Goal: Check status: Check status

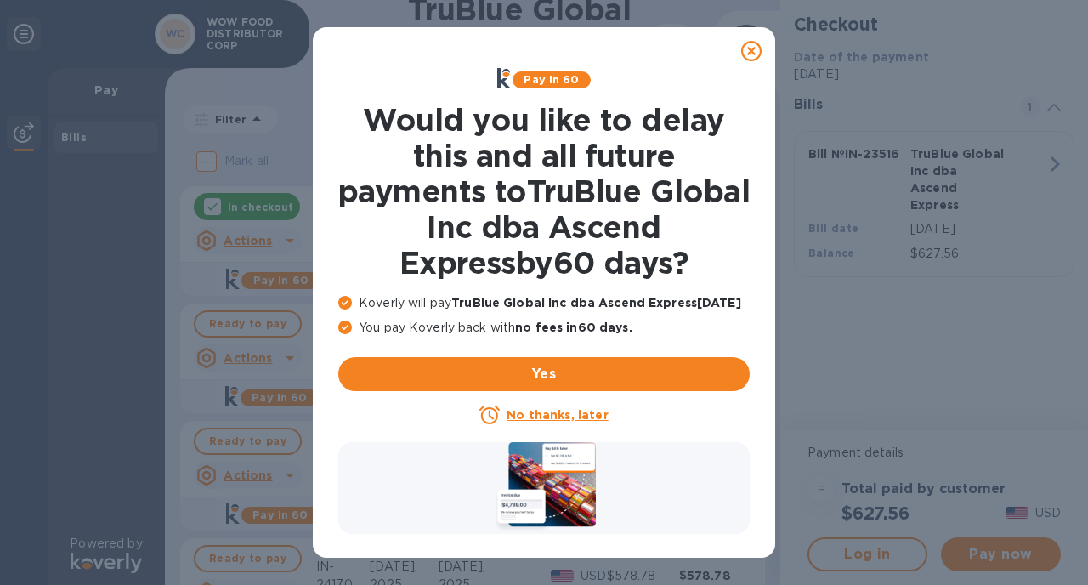
click at [759, 49] on icon at bounding box center [751, 51] width 20 height 20
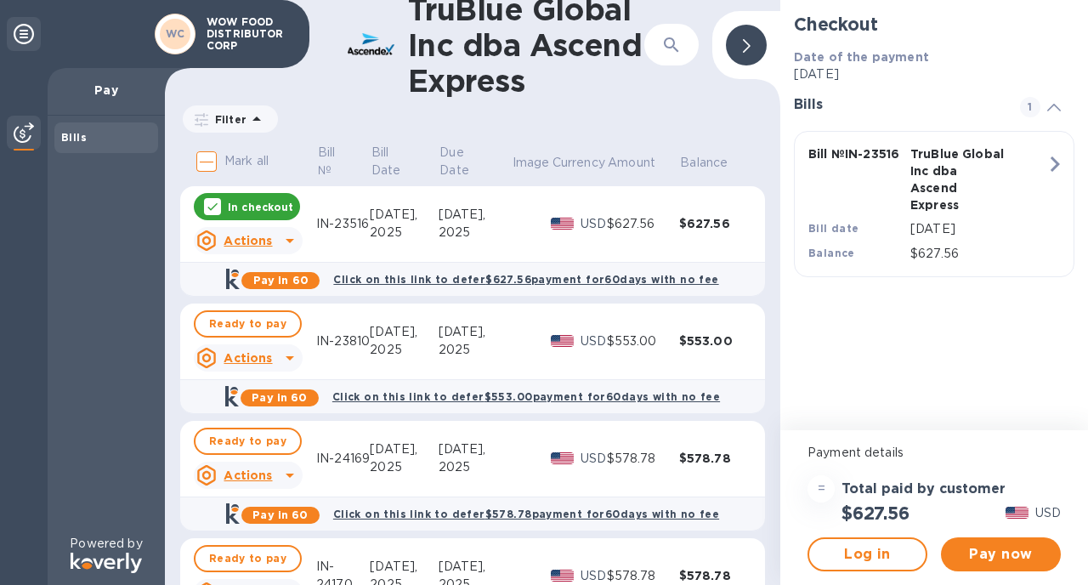
click at [445, 330] on div "[DATE]," at bounding box center [475, 332] width 72 height 18
click at [457, 305] on td "[DATE]" at bounding box center [475, 341] width 72 height 77
click at [267, 356] on u "Actions" at bounding box center [248, 358] width 48 height 14
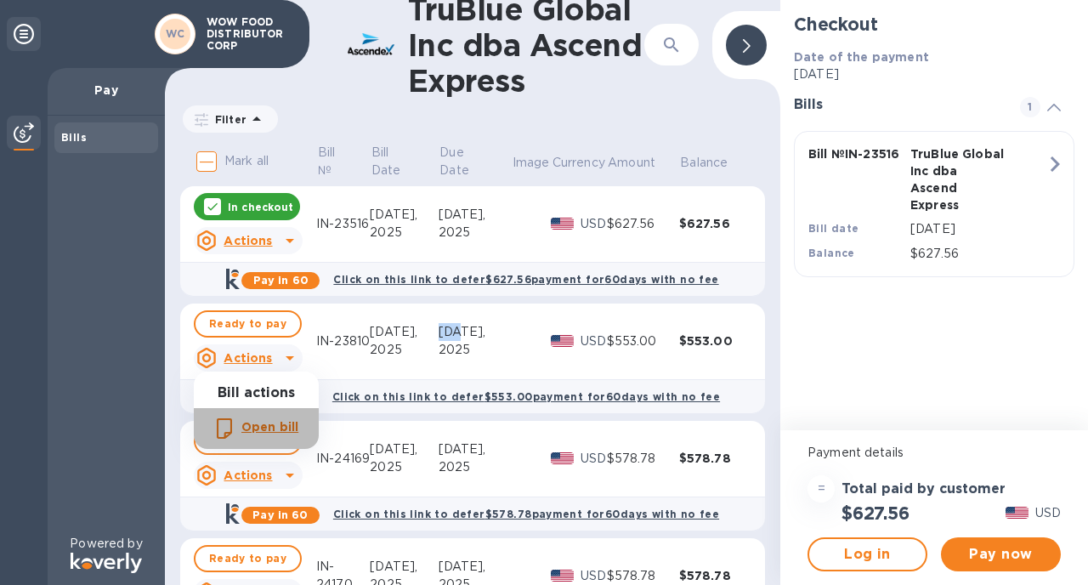
click at [266, 422] on b "Open bill" at bounding box center [269, 427] width 57 height 14
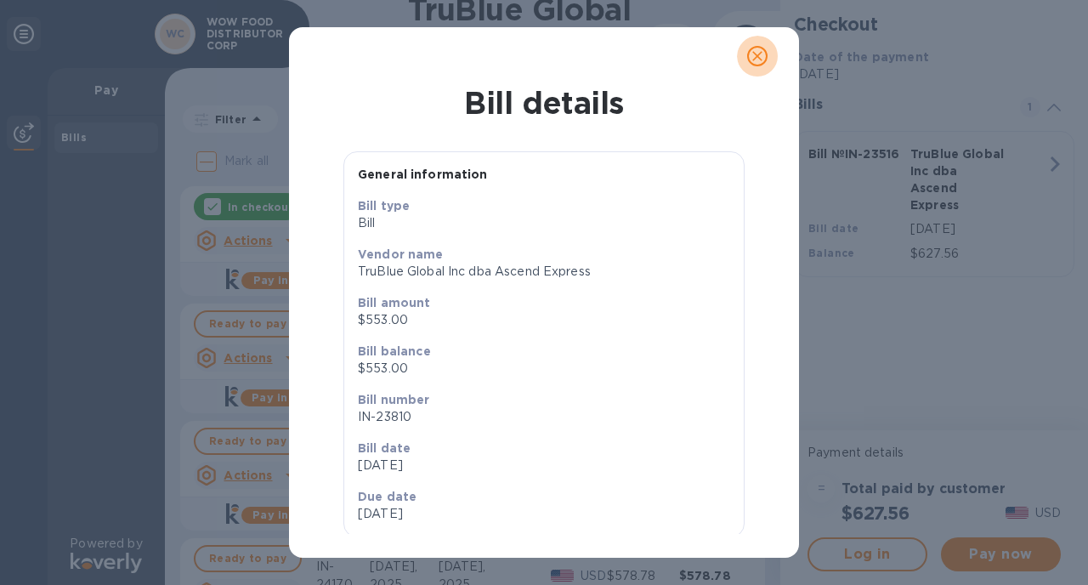
click at [764, 58] on icon "close" at bounding box center [757, 56] width 17 height 17
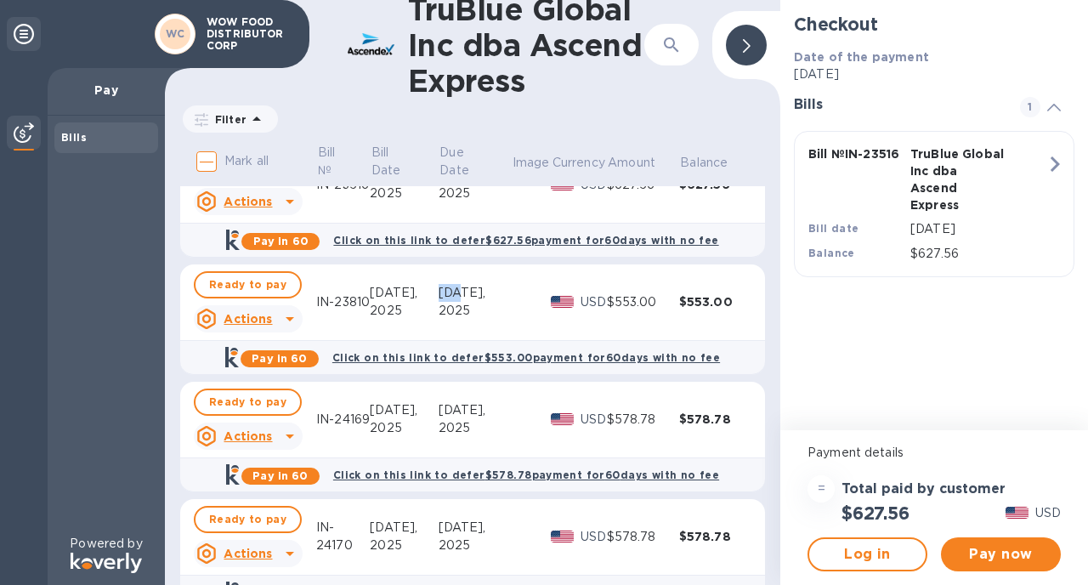
scroll to position [86, 0]
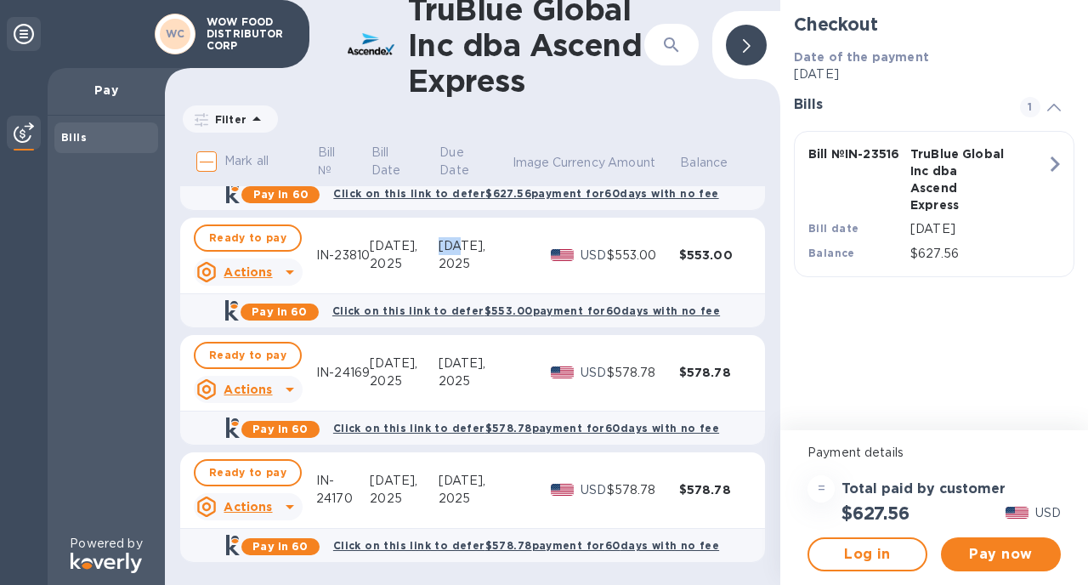
click at [259, 393] on u "Actions" at bounding box center [248, 390] width 48 height 14
click at [262, 455] on b "Open bill" at bounding box center [269, 458] width 57 height 14
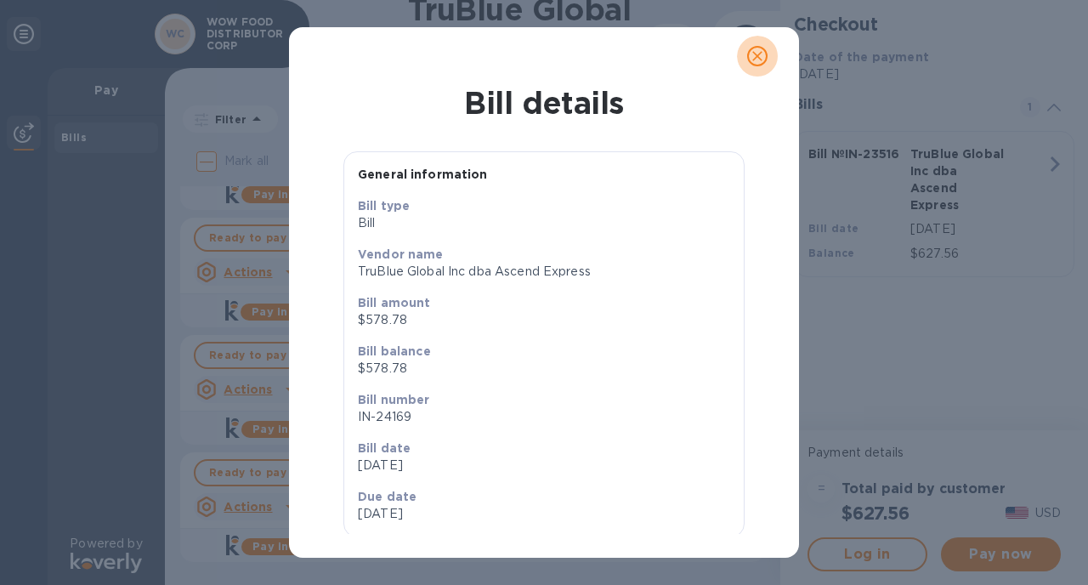
click at [757, 59] on icon "close" at bounding box center [757, 56] width 17 height 17
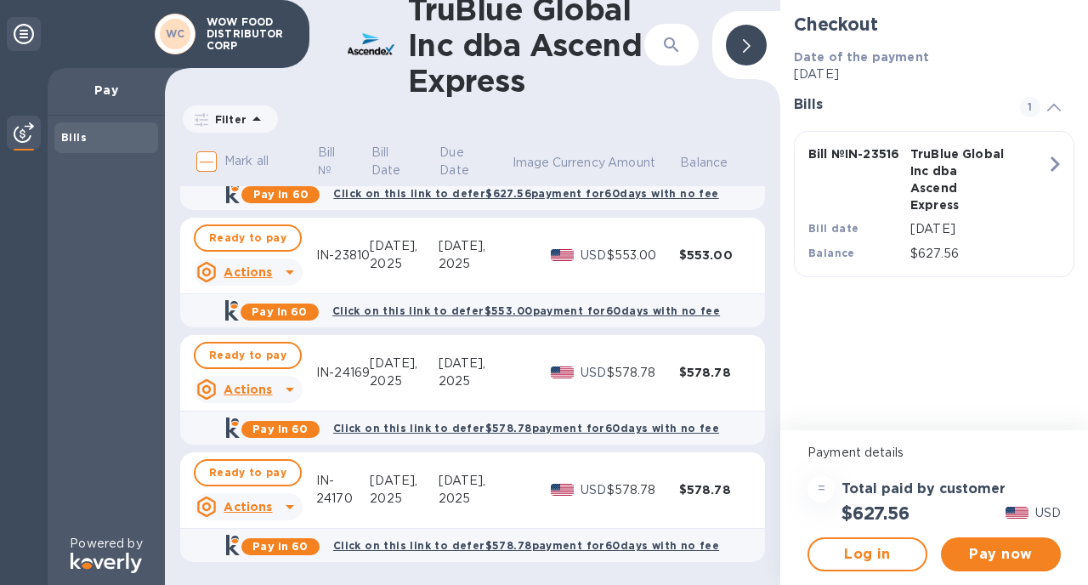
click at [561, 357] on td "USD" at bounding box center [578, 373] width 55 height 77
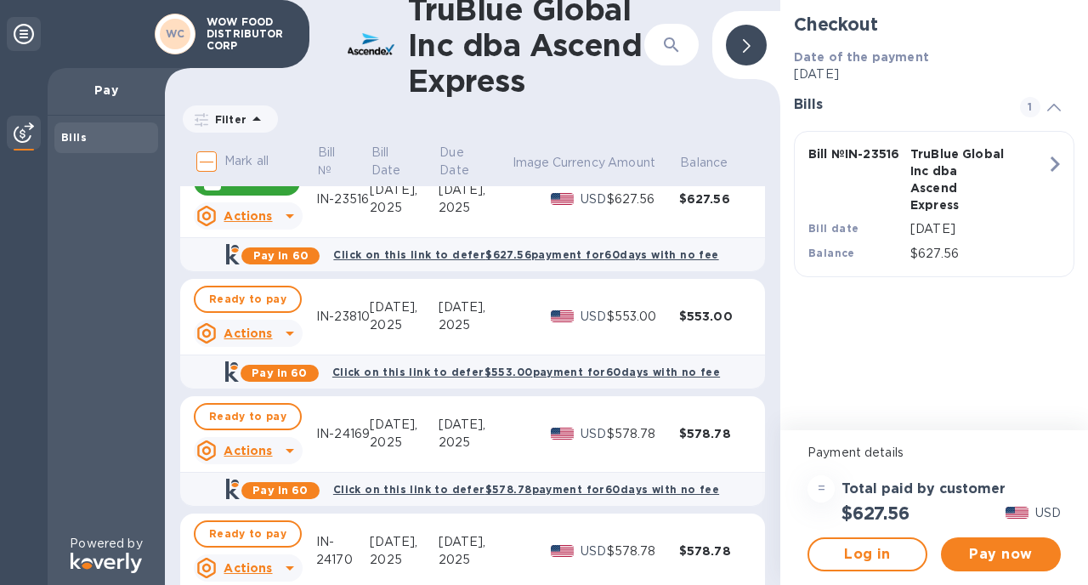
scroll to position [0, 0]
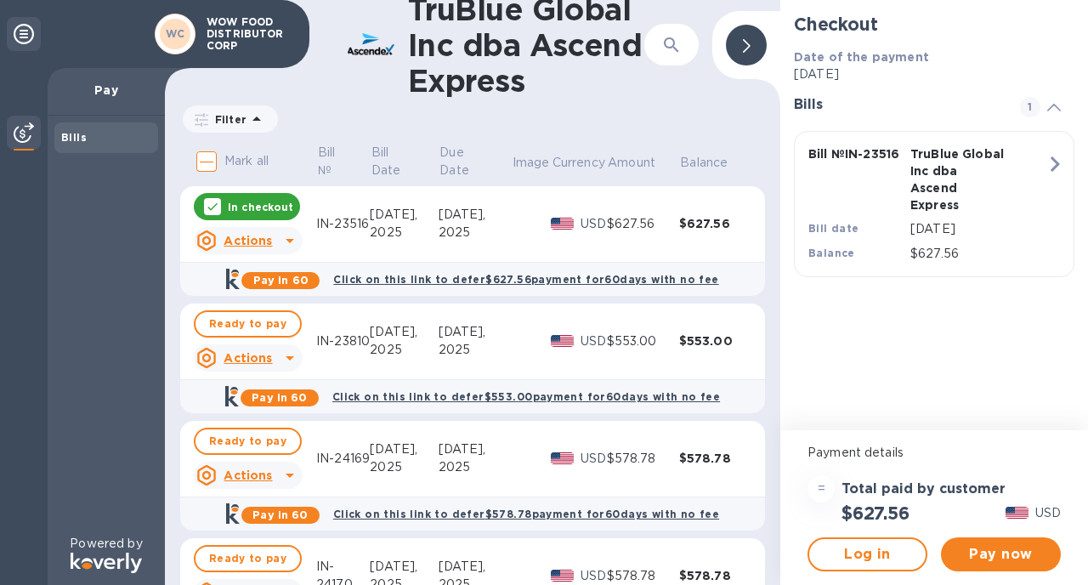
click at [257, 207] on p "In checkout" at bounding box center [260, 207] width 65 height 14
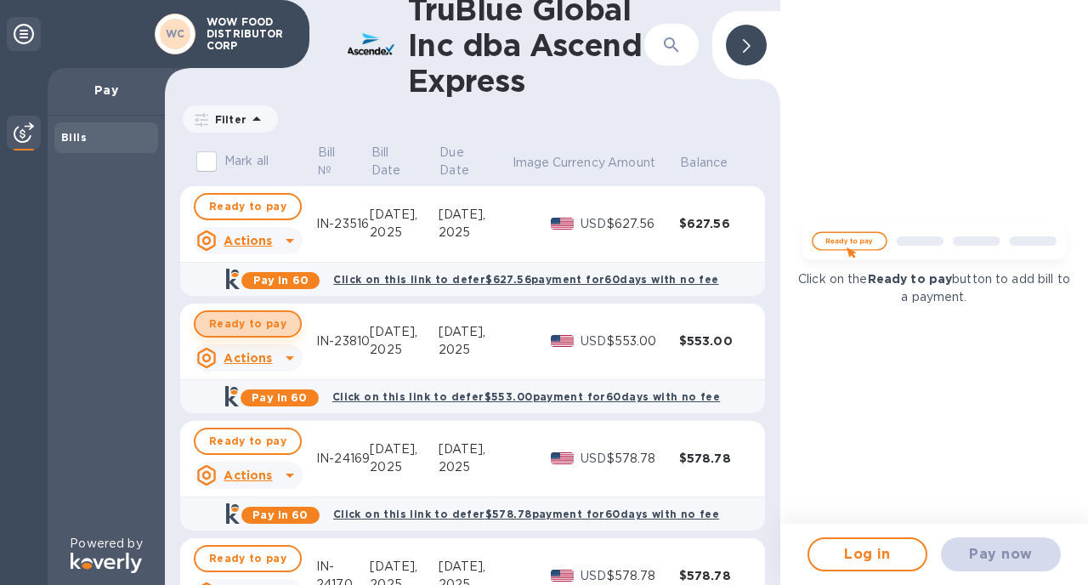
click at [248, 316] on span "Ready to pay" at bounding box center [247, 324] width 77 height 20
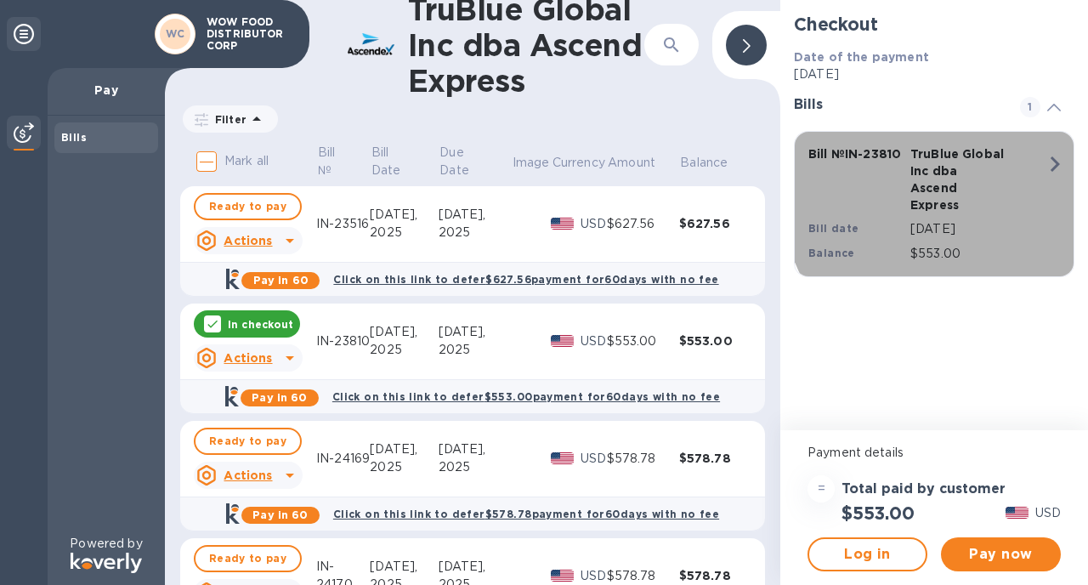
click at [1043, 162] on icon "button" at bounding box center [1055, 164] width 31 height 31
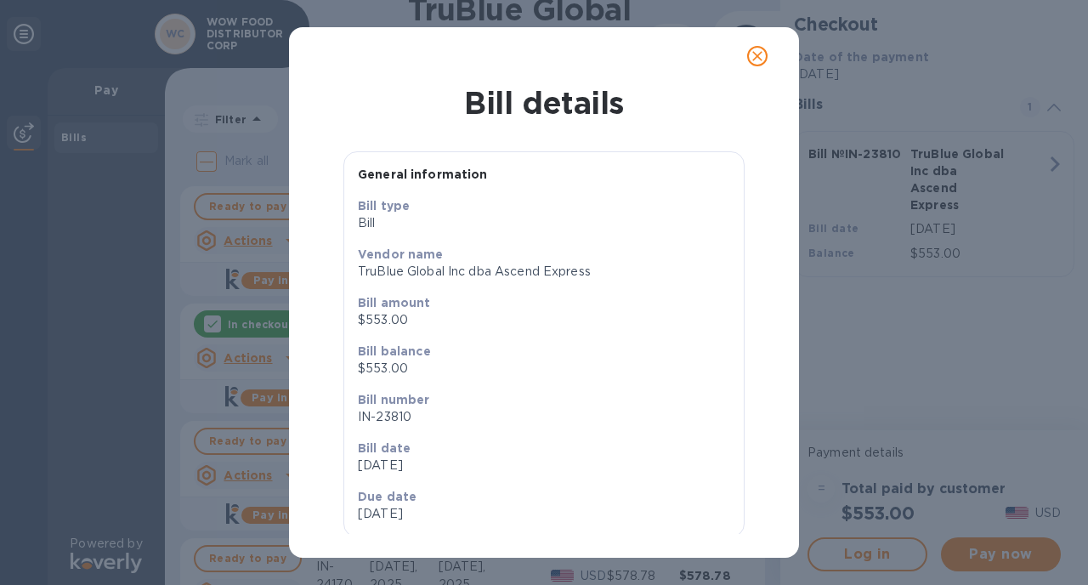
scroll to position [20, 0]
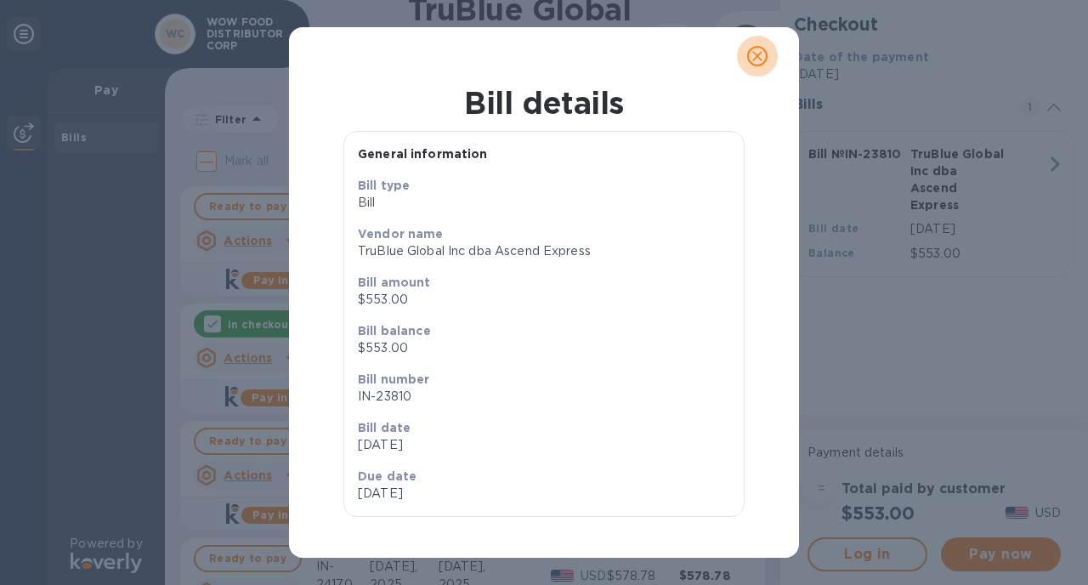
click at [759, 55] on icon "close" at bounding box center [757, 56] width 17 height 17
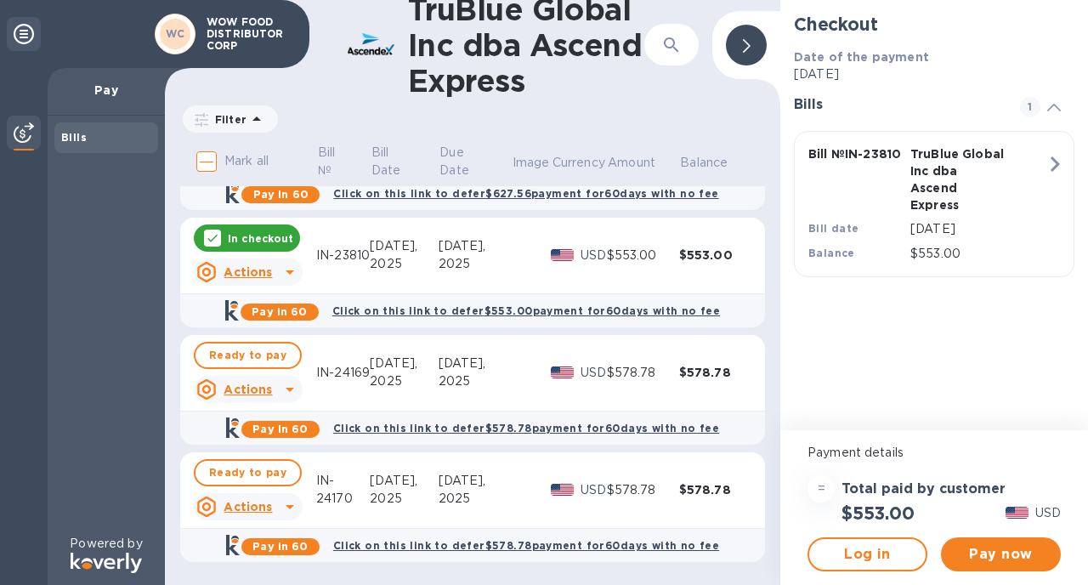
scroll to position [0, 0]
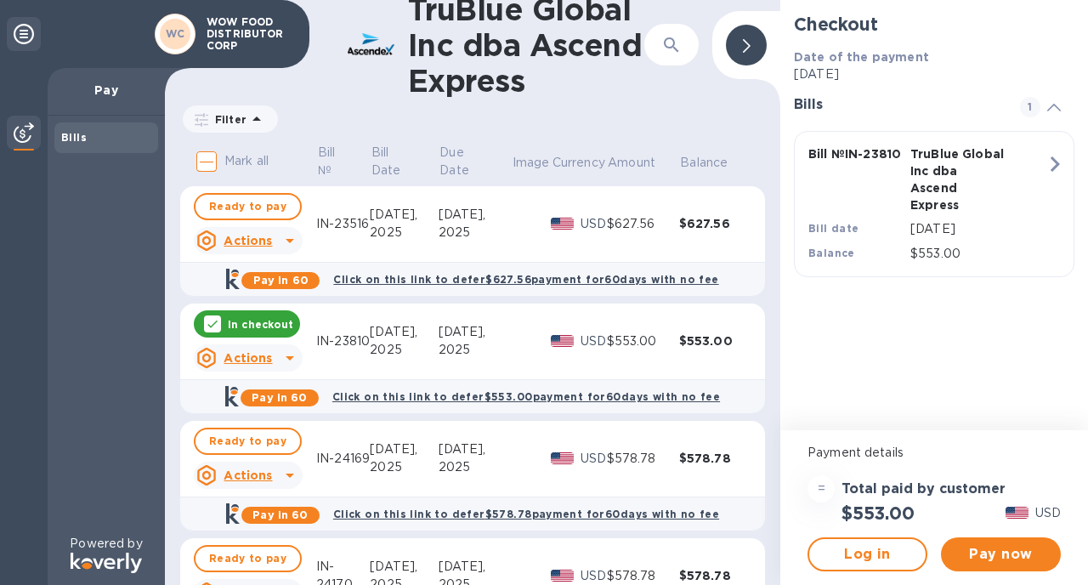
click at [247, 320] on p "In checkout" at bounding box center [260, 324] width 65 height 14
